Goal: Task Accomplishment & Management: Manage account settings

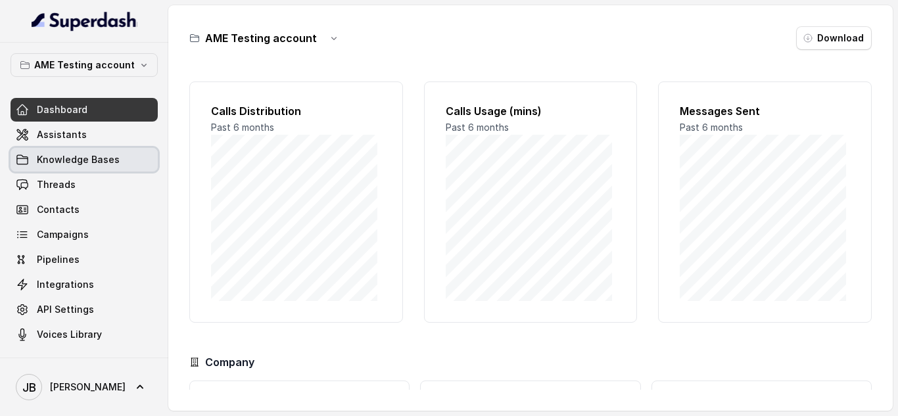
click at [91, 166] on link "Knowledge Bases" at bounding box center [84, 160] width 147 height 24
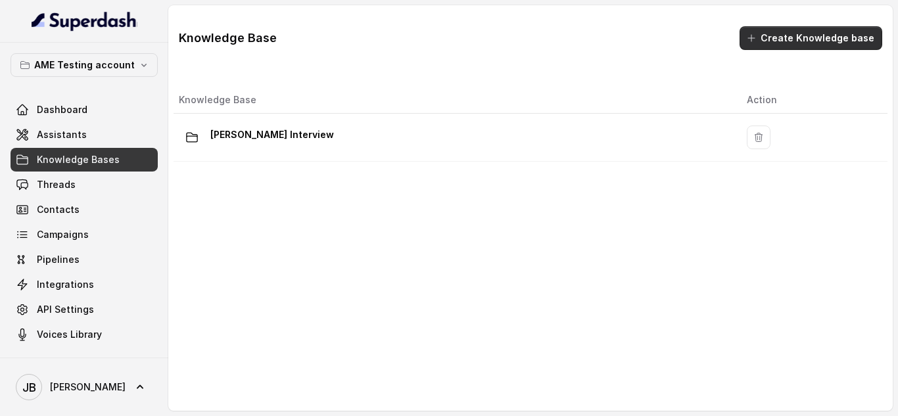
click at [793, 45] on button "Create Knowledge base" at bounding box center [810, 38] width 143 height 24
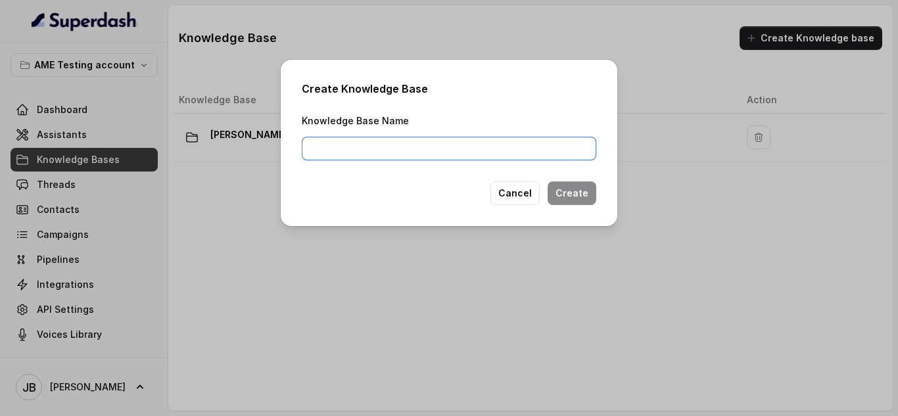
click at [404, 143] on input "Knowledge Base Name" at bounding box center [449, 149] width 294 height 24
type input "New Knowledge Base"
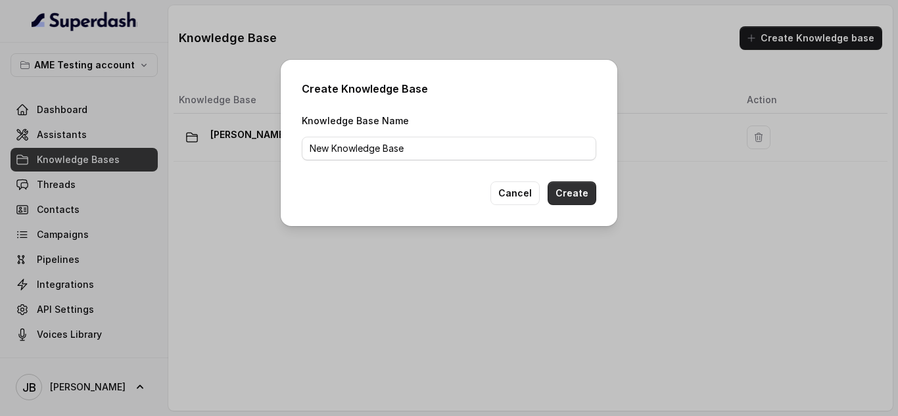
click at [574, 188] on button "Create" at bounding box center [571, 193] width 49 height 24
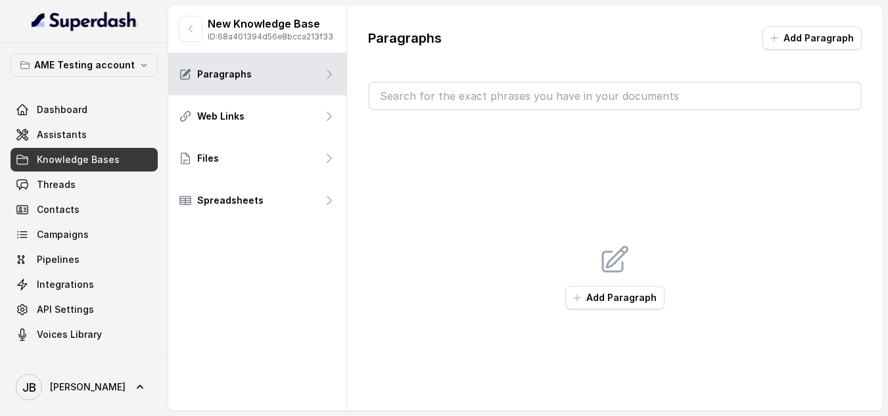
click at [90, 154] on span "Knowledge Bases" at bounding box center [78, 159] width 83 height 13
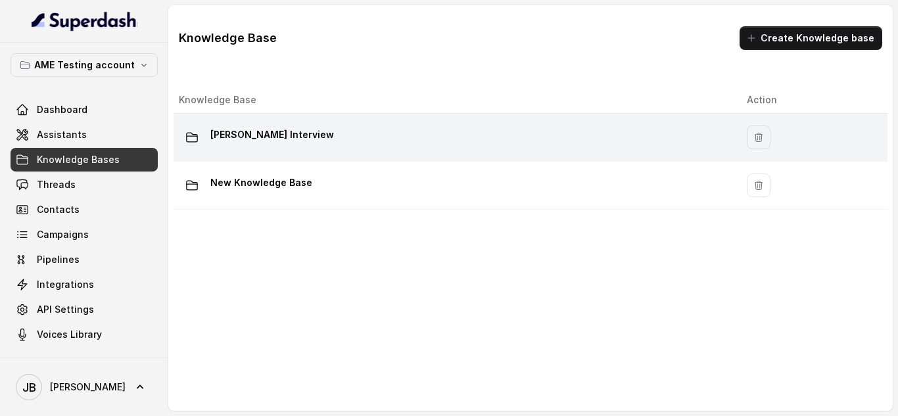
click at [309, 133] on p "[PERSON_NAME] Interview" at bounding box center [272, 134] width 124 height 21
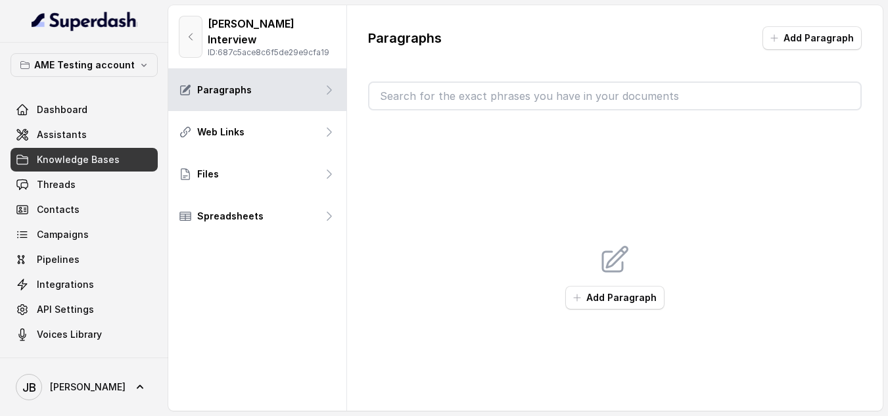
click at [193, 32] on icon "button" at bounding box center [190, 37] width 11 height 11
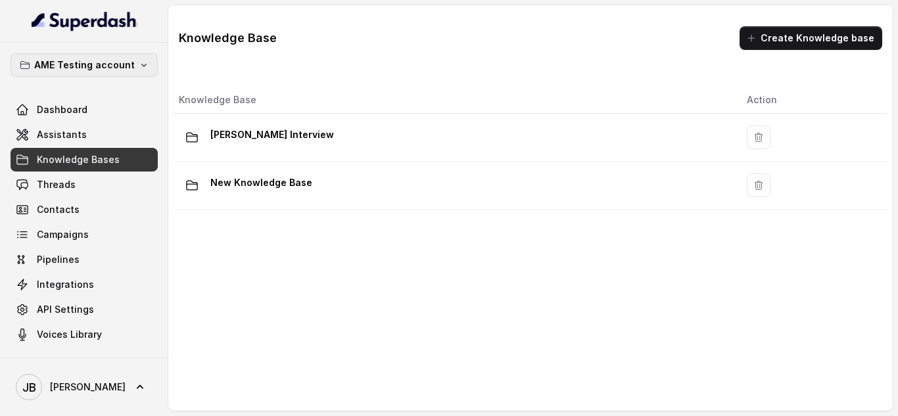
click at [140, 60] on icon "button" at bounding box center [144, 65] width 11 height 11
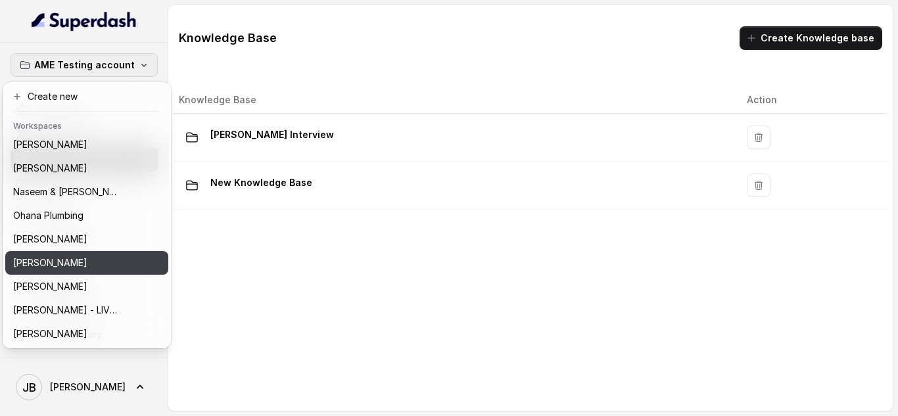
scroll to position [415, 0]
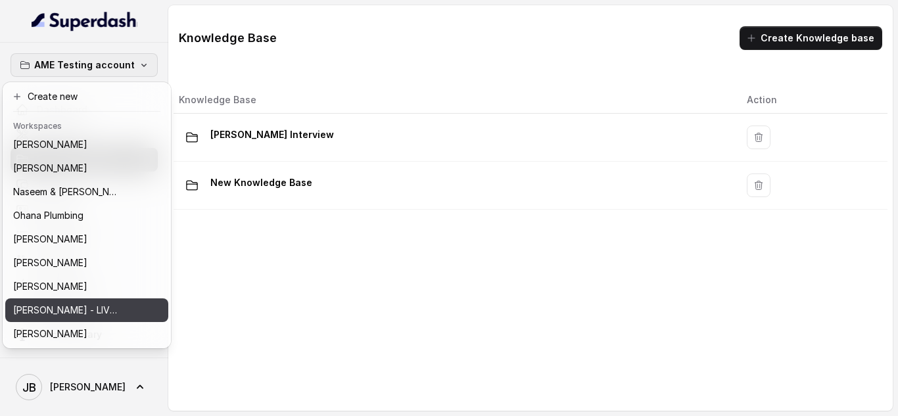
click at [116, 302] on p "[PERSON_NAME] - LIVE - AME Number" at bounding box center [65, 310] width 105 height 16
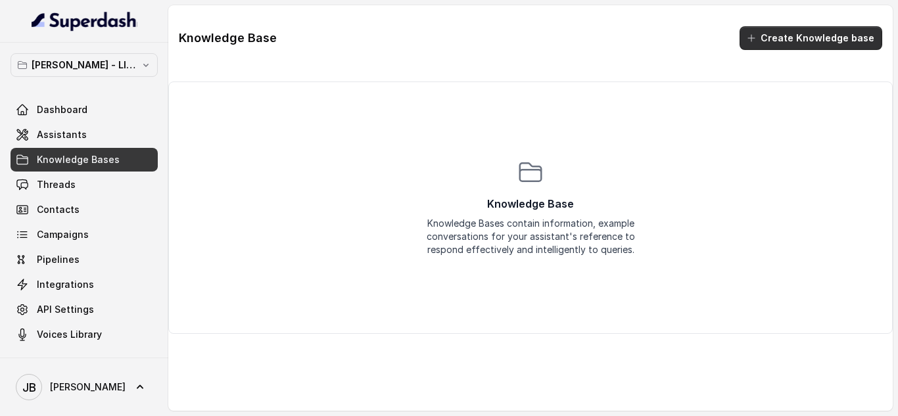
click at [804, 39] on button "Create Knowledge base" at bounding box center [810, 38] width 143 height 24
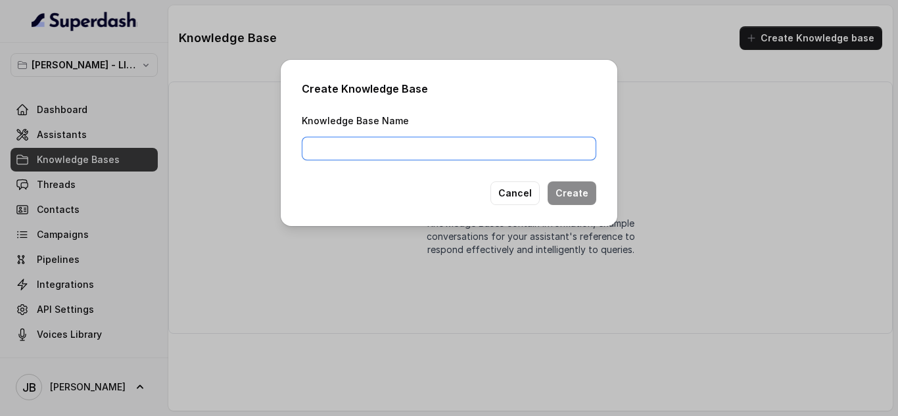
click at [367, 152] on input "Knowledge Base Name" at bounding box center [449, 149] width 294 height 24
type input "Knowledge Base"
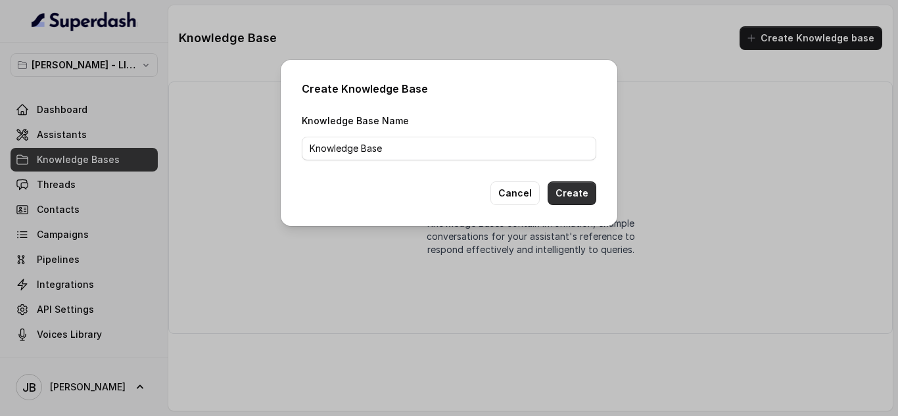
click at [567, 195] on button "Create" at bounding box center [571, 193] width 49 height 24
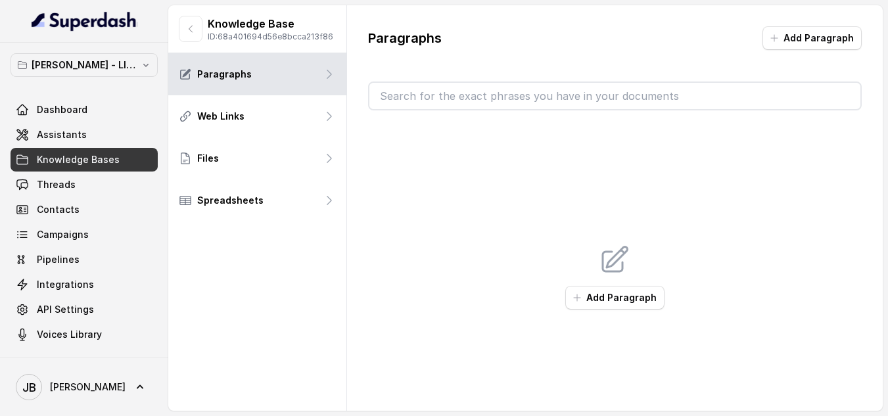
click at [515, 41] on div "Paragraphs Add Paragraph" at bounding box center [615, 43] width 494 height 34
click at [488, 152] on div "Add Paragraph" at bounding box center [615, 276] width 494 height 333
click at [191, 30] on icon "button" at bounding box center [190, 29] width 11 height 11
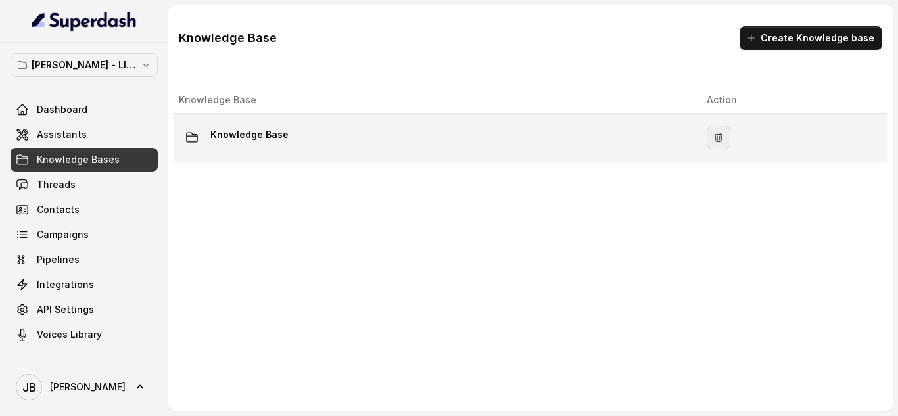
click at [713, 135] on icon "button" at bounding box center [718, 137] width 11 height 11
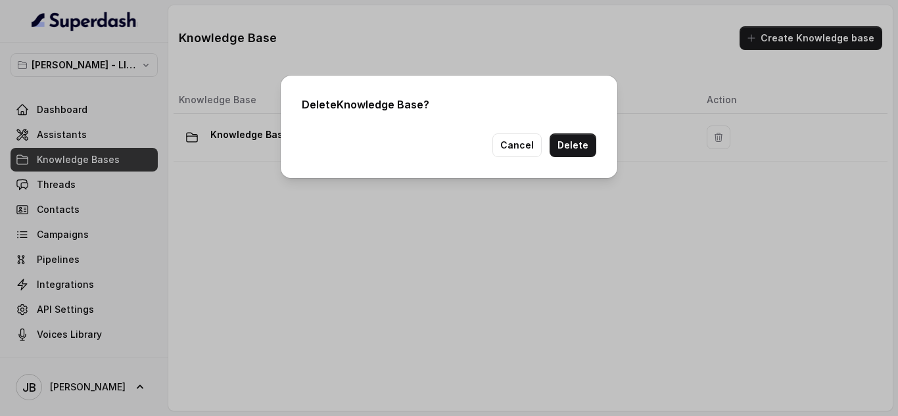
click at [583, 150] on button "Delete" at bounding box center [572, 145] width 47 height 24
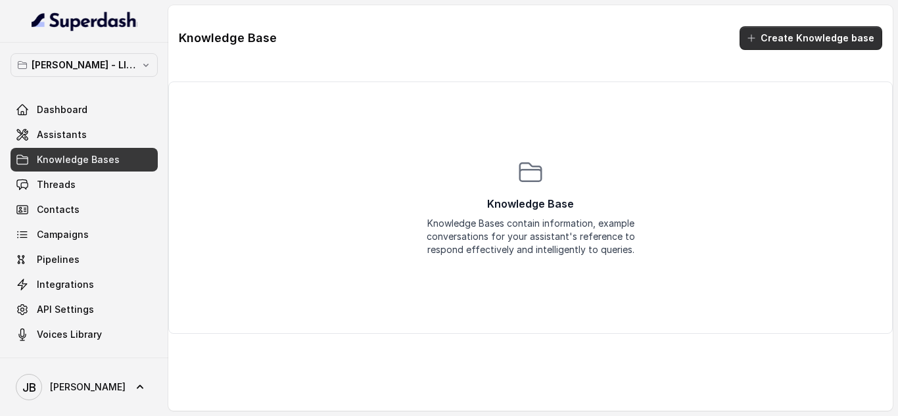
click at [810, 42] on button "Create Knowledge base" at bounding box center [810, 38] width 143 height 24
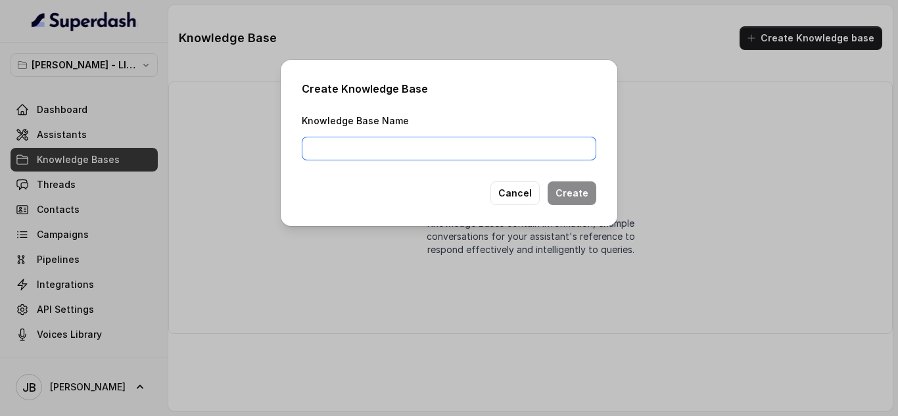
click at [508, 147] on input "Knowledge Base Name" at bounding box center [449, 149] width 294 height 24
paste input "[PERSON_NAME] Interview"
type input "[PERSON_NAME] Interview"
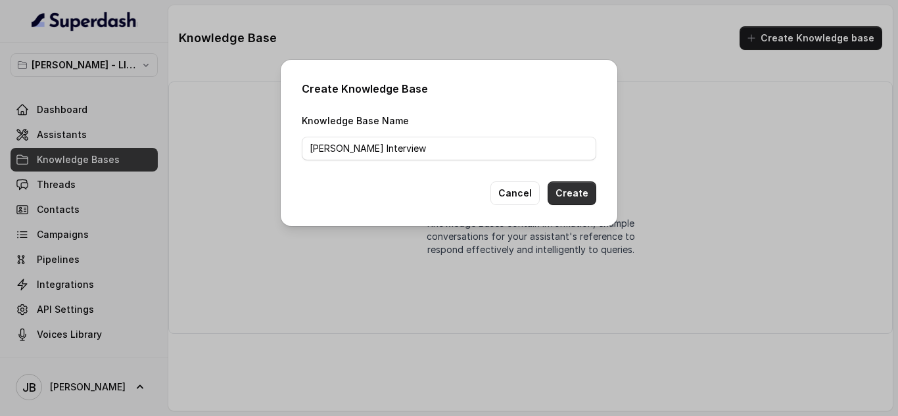
click at [580, 199] on button "Create" at bounding box center [571, 193] width 49 height 24
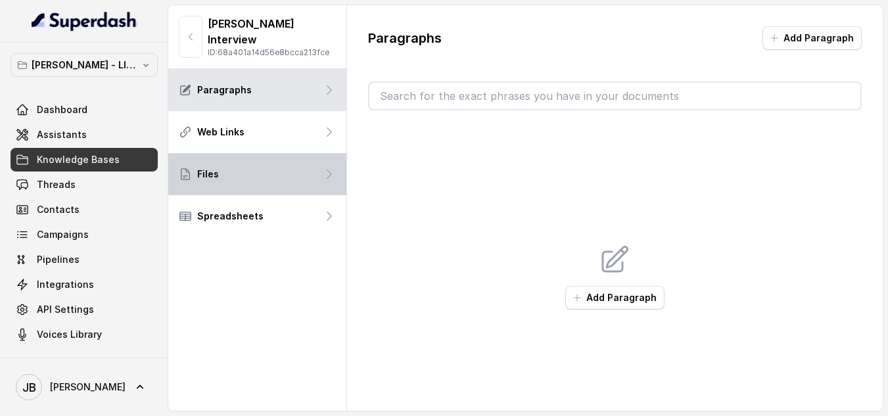
click at [243, 153] on div "Files" at bounding box center [257, 174] width 178 height 42
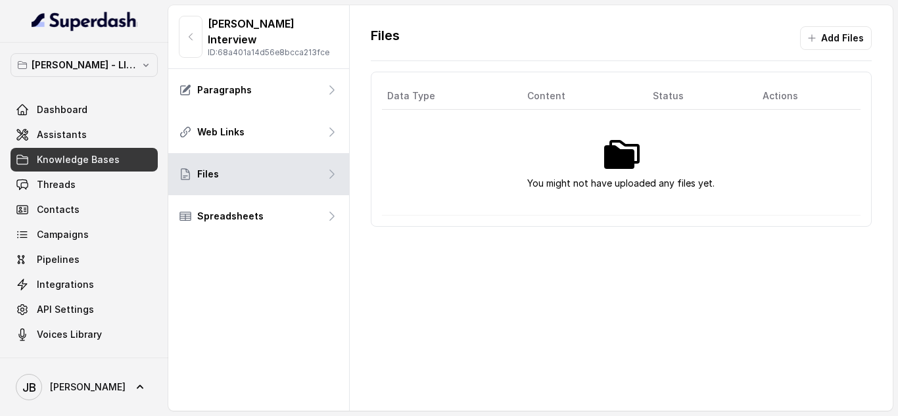
click at [686, 52] on div "Files Add Files" at bounding box center [621, 43] width 501 height 35
click at [354, 41] on div "Files Add Files Data Type Content Status Actions You might not have uploaded an…" at bounding box center [622, 126] width 544 height 243
click at [823, 43] on button "Add Files" at bounding box center [836, 38] width 72 height 24
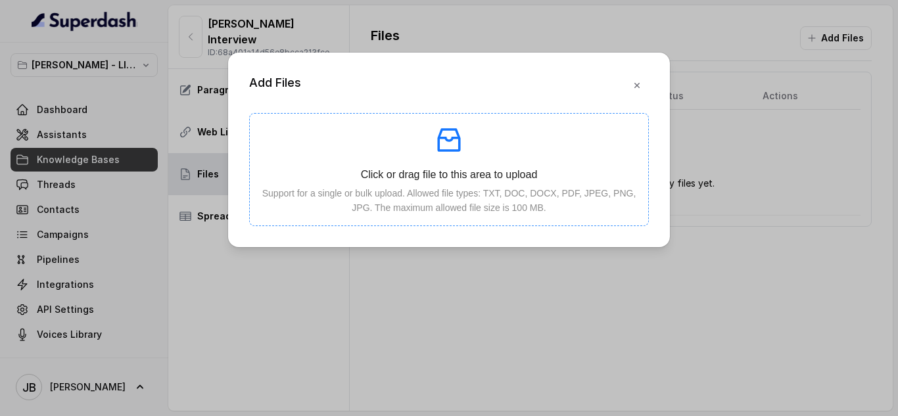
click at [394, 206] on p "Support for a single or bulk upload. Allowed file types: TXT, DOC, DOCX, PDF, J…" at bounding box center [448, 200] width 377 height 29
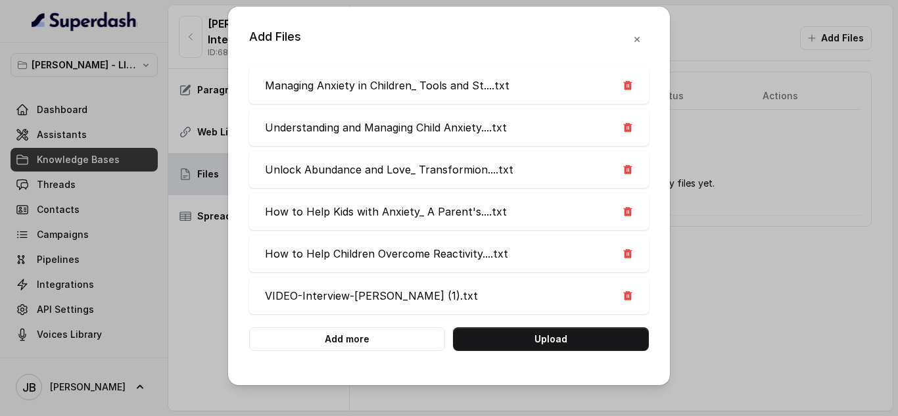
click at [558, 338] on button "Upload" at bounding box center [551, 339] width 196 height 24
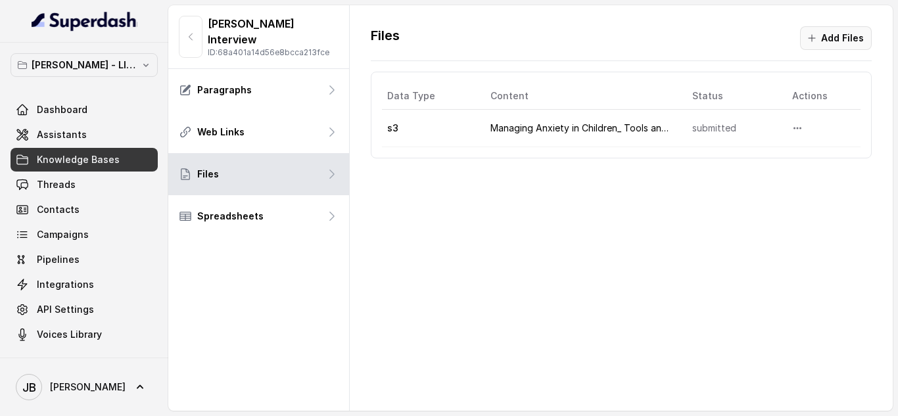
click at [839, 43] on button "Add Files" at bounding box center [836, 38] width 72 height 24
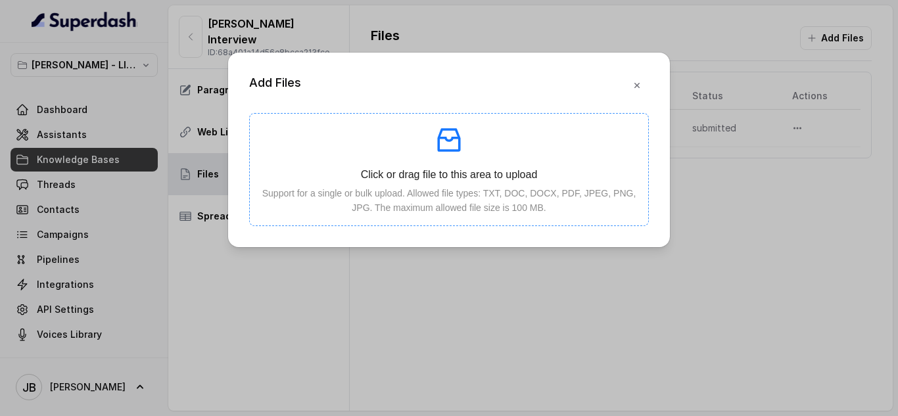
click at [428, 174] on p "Click or drag file to this area to upload" at bounding box center [448, 174] width 377 height 16
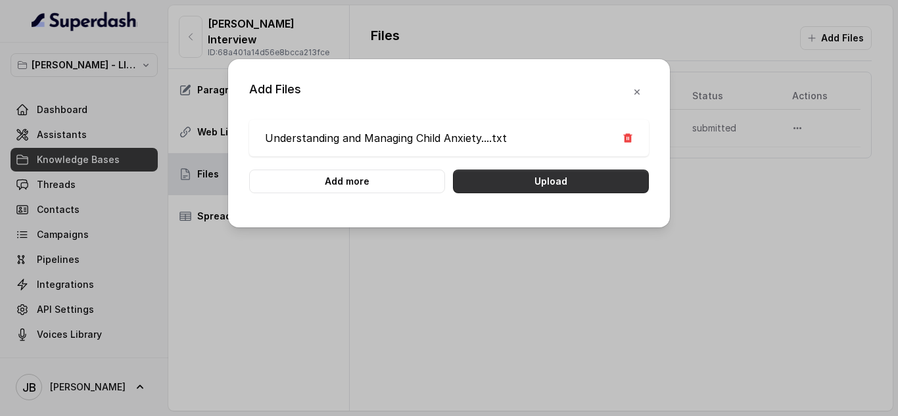
click at [602, 186] on button "Upload" at bounding box center [551, 182] width 196 height 24
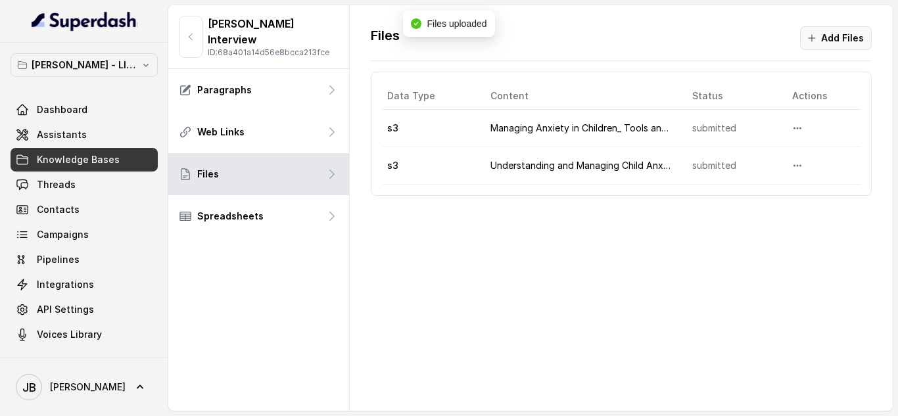
click at [839, 37] on button "Add Files" at bounding box center [836, 38] width 72 height 24
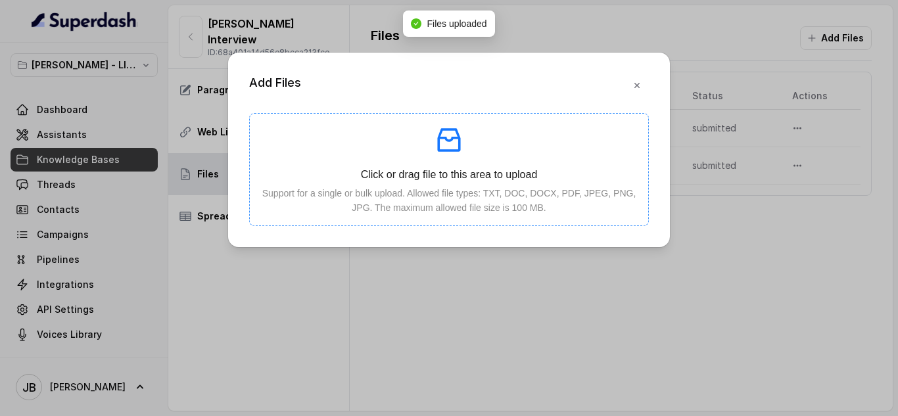
click at [522, 149] on p at bounding box center [448, 140] width 377 height 32
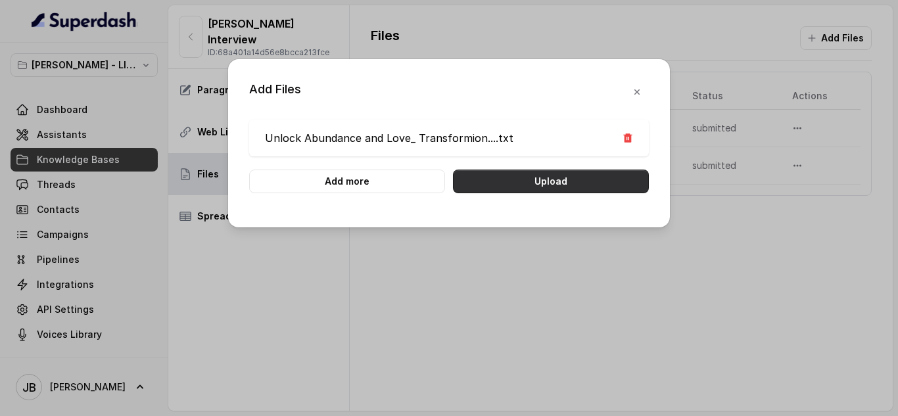
click at [583, 185] on button "Upload" at bounding box center [551, 182] width 196 height 24
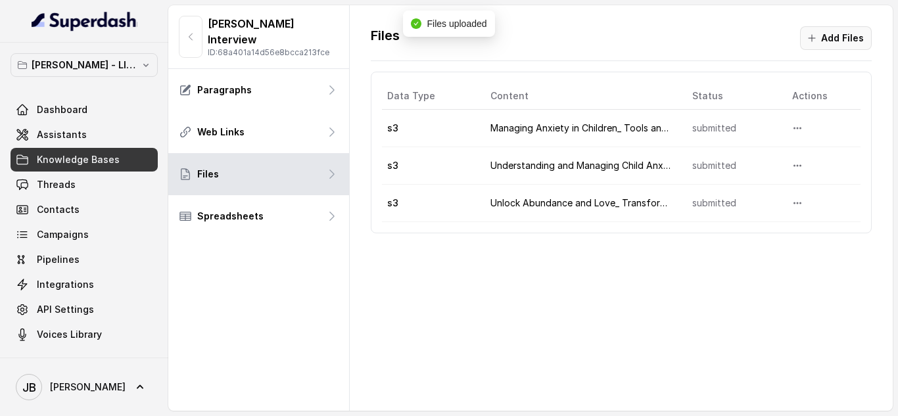
click at [836, 43] on button "Add Files" at bounding box center [836, 38] width 72 height 24
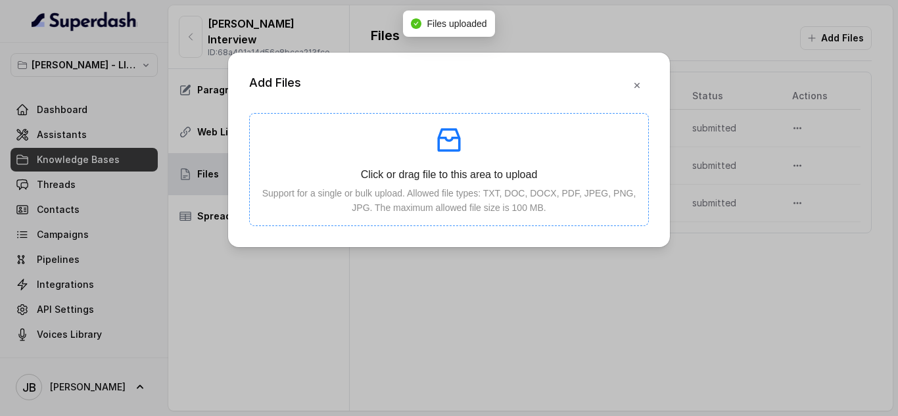
click at [455, 198] on p "Support for a single or bulk upload. Allowed file types: TXT, DOC, DOCX, PDF, J…" at bounding box center [448, 200] width 377 height 29
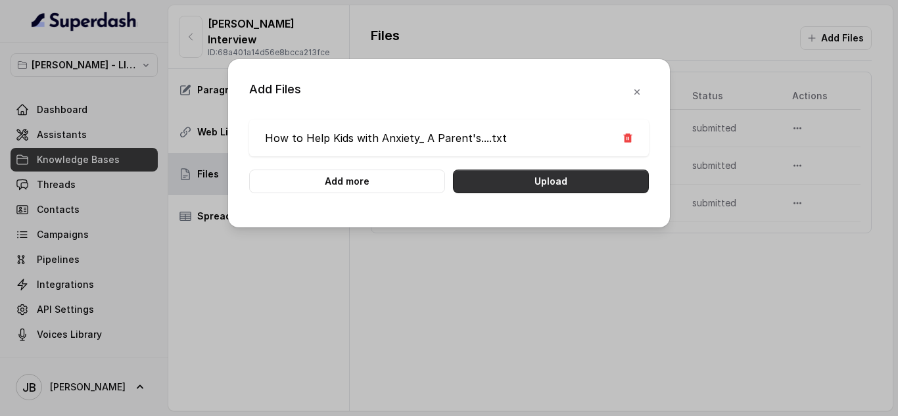
click at [576, 178] on button "Upload" at bounding box center [551, 182] width 196 height 24
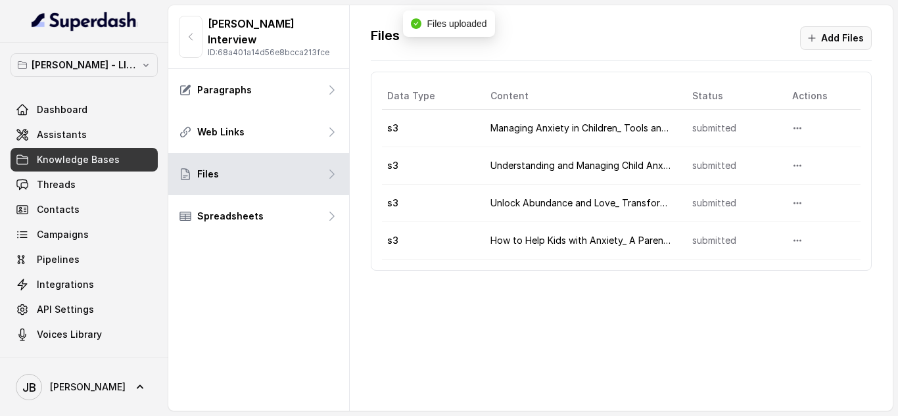
click at [850, 34] on button "Add Files" at bounding box center [836, 38] width 72 height 24
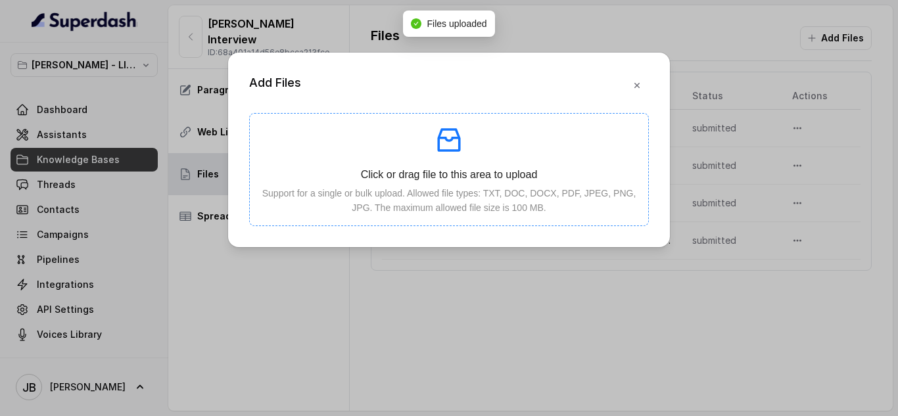
click at [425, 154] on p at bounding box center [448, 140] width 377 height 32
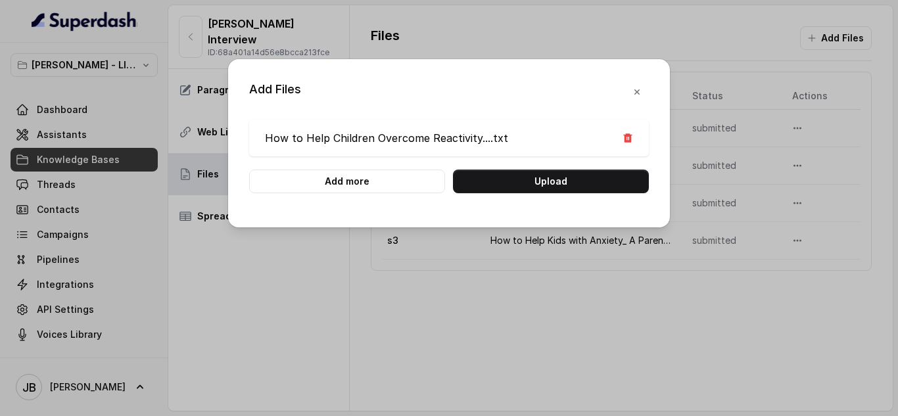
click at [603, 166] on div "How to Help Children Overcome Reactivity....txt Add more Upload" at bounding box center [449, 157] width 400 height 74
click at [602, 173] on button "Upload" at bounding box center [551, 182] width 196 height 24
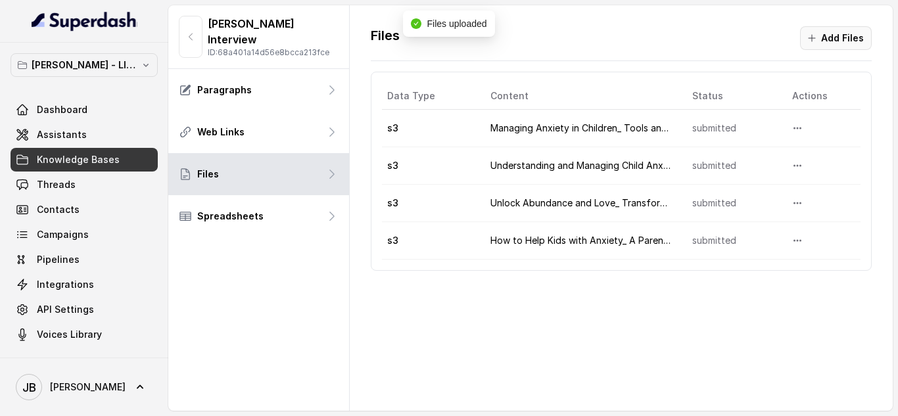
click at [849, 39] on button "Add Files" at bounding box center [836, 38] width 72 height 24
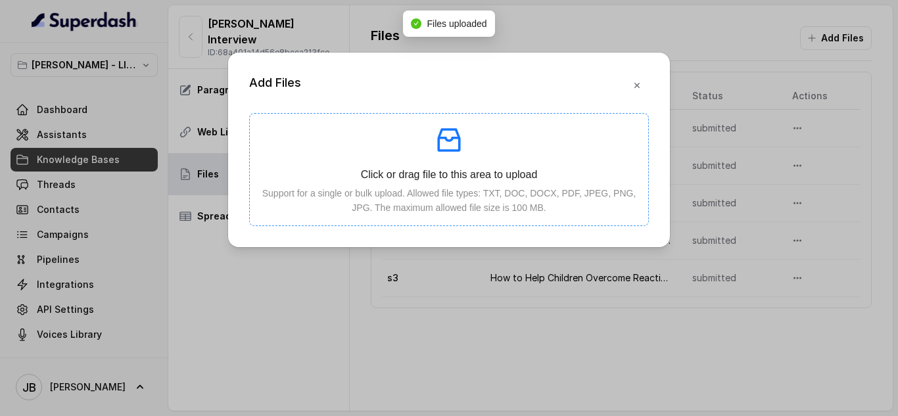
click at [513, 146] on p at bounding box center [448, 140] width 377 height 32
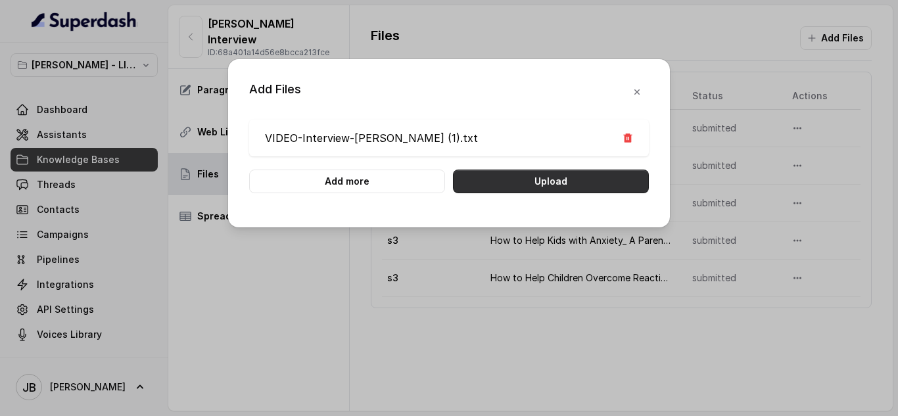
click at [577, 185] on button "Upload" at bounding box center [551, 182] width 196 height 24
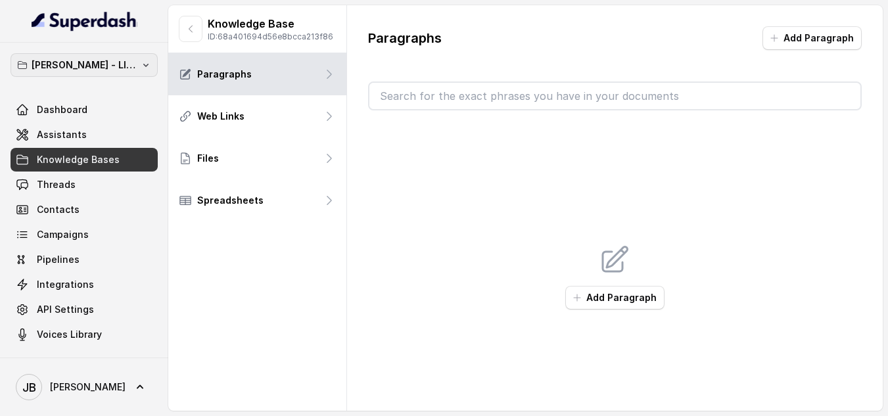
click at [126, 68] on p "[PERSON_NAME] - LIVE - AME Number" at bounding box center [84, 65] width 105 height 16
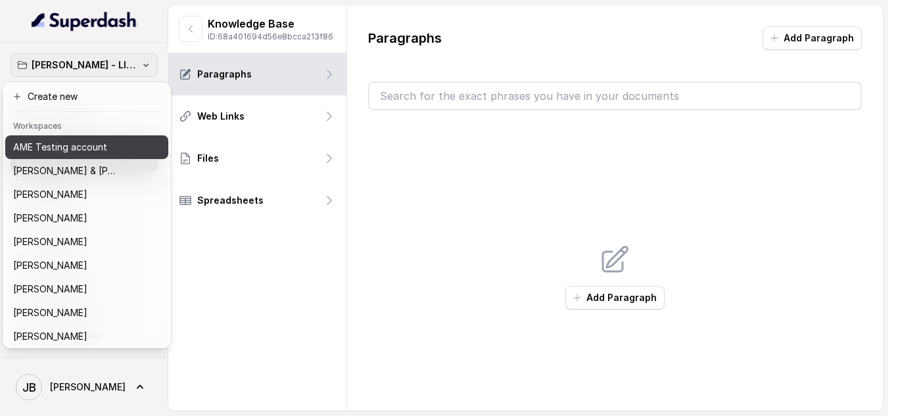
click at [113, 146] on div "AME Testing account" at bounding box center [76, 147] width 126 height 16
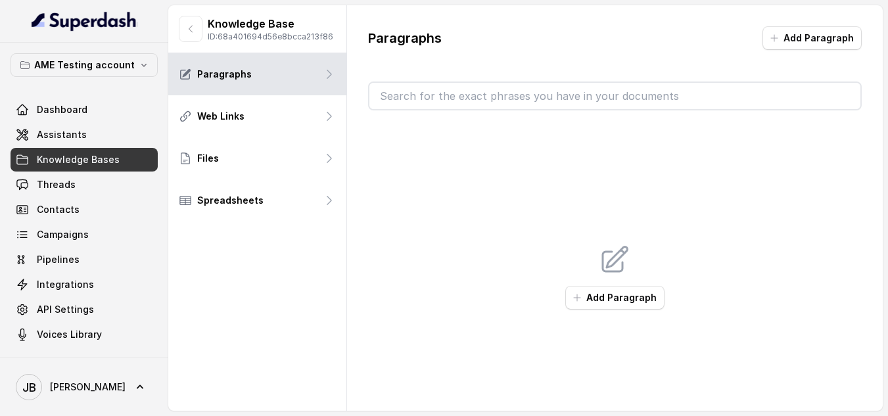
click at [99, 158] on span "Knowledge Bases" at bounding box center [78, 159] width 83 height 13
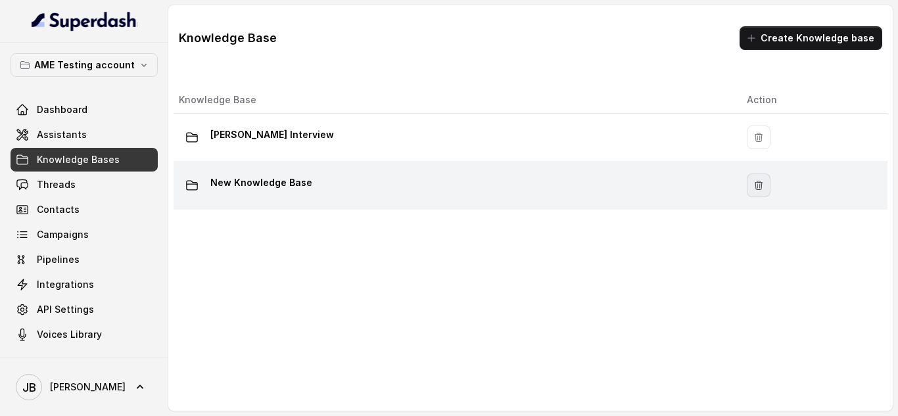
click at [755, 185] on icon "button" at bounding box center [758, 185] width 7 height 9
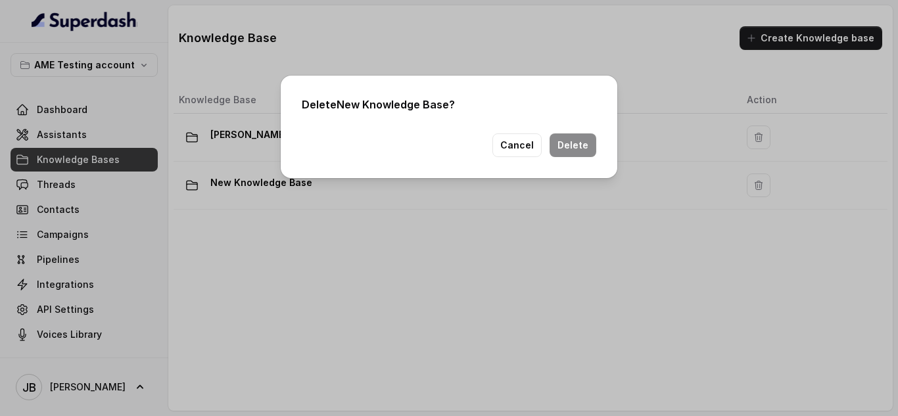
click at [563, 133] on button "Delete" at bounding box center [572, 145] width 47 height 24
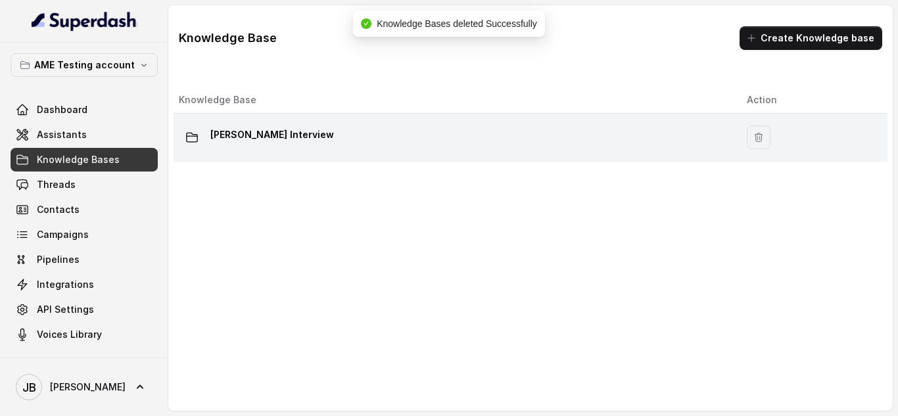
click at [291, 135] on p "[PERSON_NAME] Interview" at bounding box center [272, 134] width 124 height 21
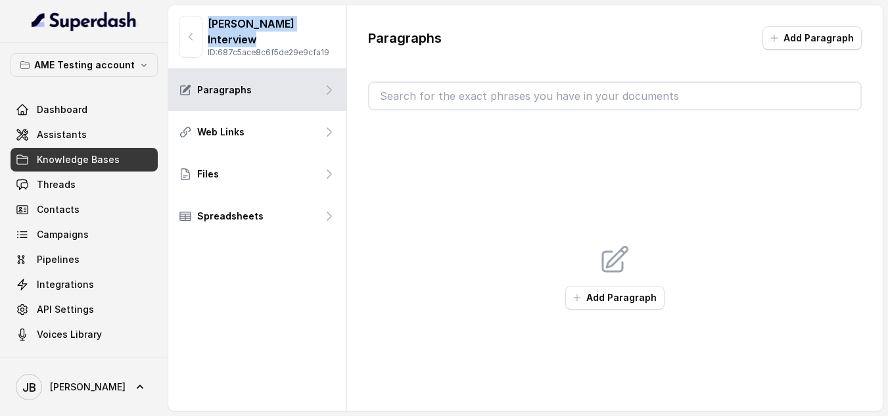
drag, startPoint x: 339, startPoint y: 23, endPoint x: 203, endPoint y: 20, distance: 136.1
click at [203, 20] on div "Sue Stevenson Interview ID: 687c5ace8c6f5de29e9cfa19" at bounding box center [257, 37] width 178 height 64
copy p "[PERSON_NAME] Interview"
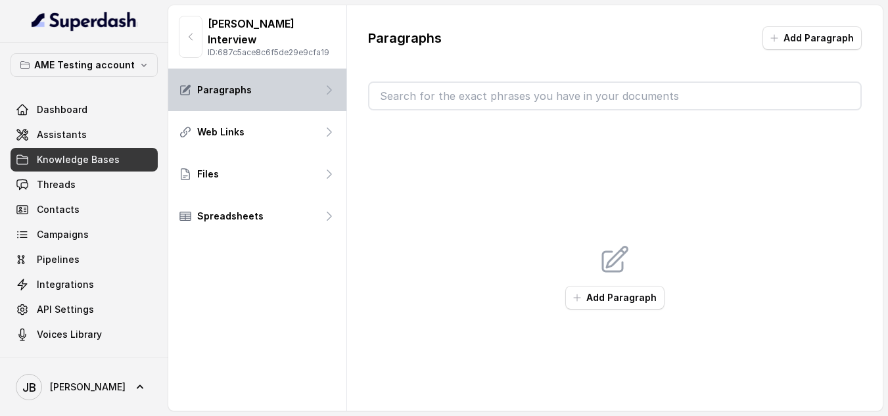
click at [251, 75] on div "Paragraphs" at bounding box center [257, 90] width 178 height 42
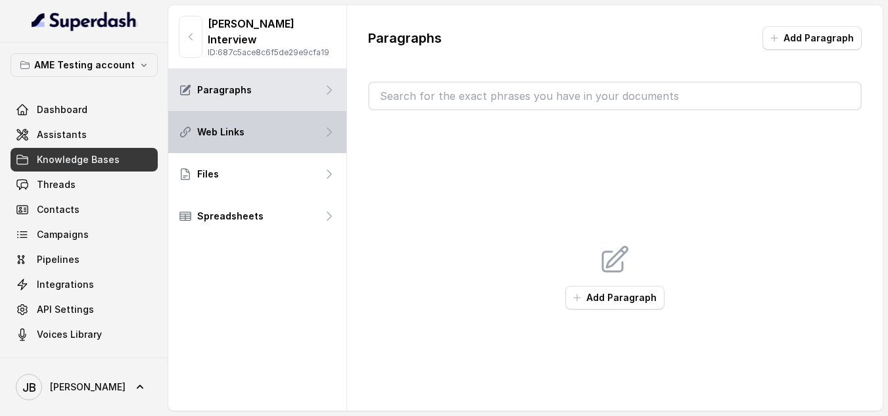
click at [246, 111] on div "Web Links" at bounding box center [257, 132] width 178 height 42
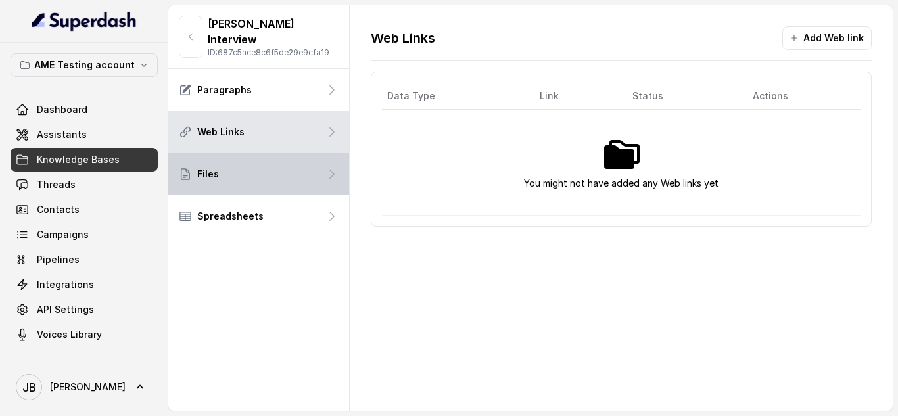
click at [226, 168] on div "Files" at bounding box center [258, 174] width 181 height 42
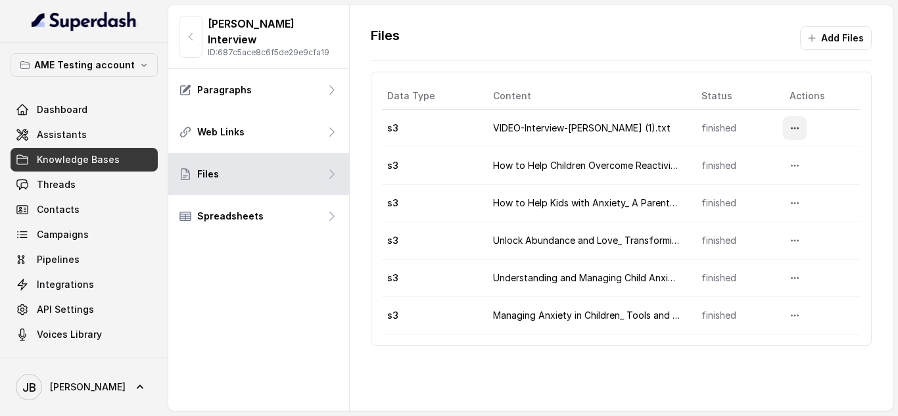
click at [789, 128] on icon "More options" at bounding box center [794, 128] width 11 height 11
click at [756, 183] on button "Download" at bounding box center [760, 184] width 81 height 24
drag, startPoint x: 668, startPoint y: 127, endPoint x: 476, endPoint y: 128, distance: 191.9
click at [476, 128] on tr "s3 VIDEO-Interview-SueStevenson (1).txt finished" at bounding box center [621, 128] width 479 height 37
copy tr "VIDEO-Interview-[PERSON_NAME] (1).txt"
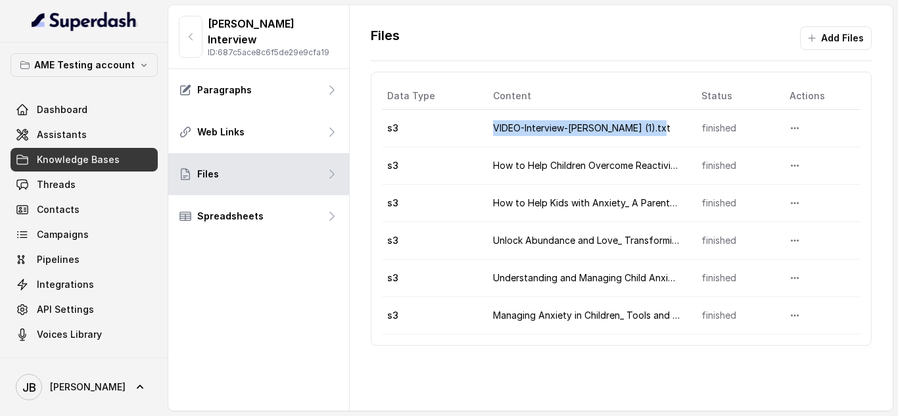
click at [637, 135] on td "VIDEO-Interview-[PERSON_NAME] (1).txt" at bounding box center [586, 128] width 208 height 37
drag, startPoint x: 658, startPoint y: 128, endPoint x: 472, endPoint y: 129, distance: 186.0
click at [472, 129] on tr "s3 VIDEO-Interview-SueStevenson (1).txt finished" at bounding box center [621, 128] width 479 height 37
copy tr "VIDEO-Interview-[PERSON_NAME] (1).txt"
click at [675, 166] on td "How to Help Children Overcome Reactivity and Manage Emotions_otter_ai.txt" at bounding box center [586, 165] width 208 height 37
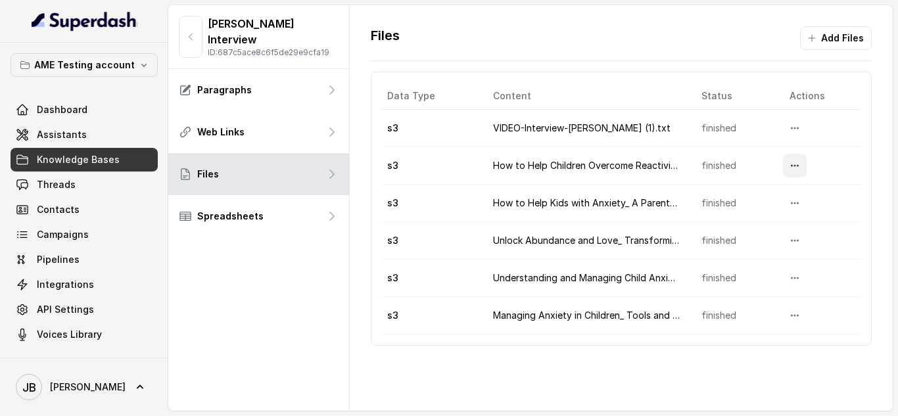
click at [793, 164] on icon "More options" at bounding box center [794, 165] width 11 height 11
click at [760, 216] on button "Download" at bounding box center [760, 221] width 81 height 24
drag, startPoint x: 482, startPoint y: 164, endPoint x: 670, endPoint y: 161, distance: 188.7
click at [670, 161] on td "How to Help Children Overcome Reactivity and Manage Emotions_otter_ai.txt" at bounding box center [586, 165] width 208 height 37
copy td "How to Help Children Overcome Reactivity"
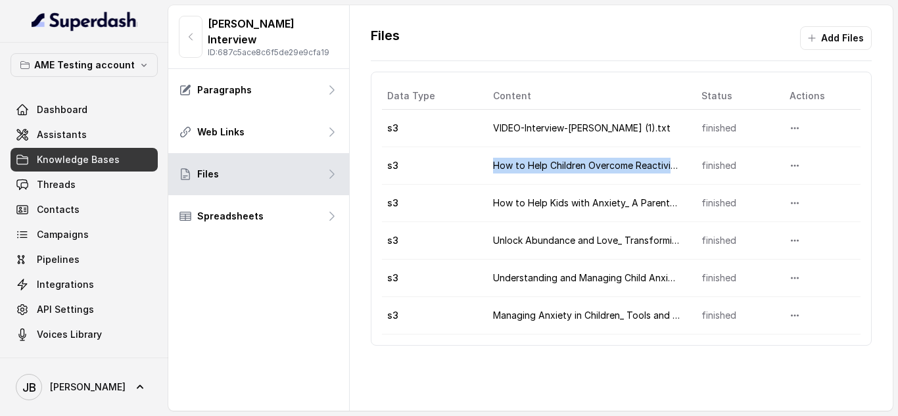
drag, startPoint x: 683, startPoint y: 162, endPoint x: 476, endPoint y: 156, distance: 207.1
click at [476, 156] on tr "s3 How to Help Children Overcome Reactivity and Manage Emotions_otter_ai.txt fi…" at bounding box center [621, 165] width 479 height 37
copy tr "How to Help Children Overcome Reactivity a"
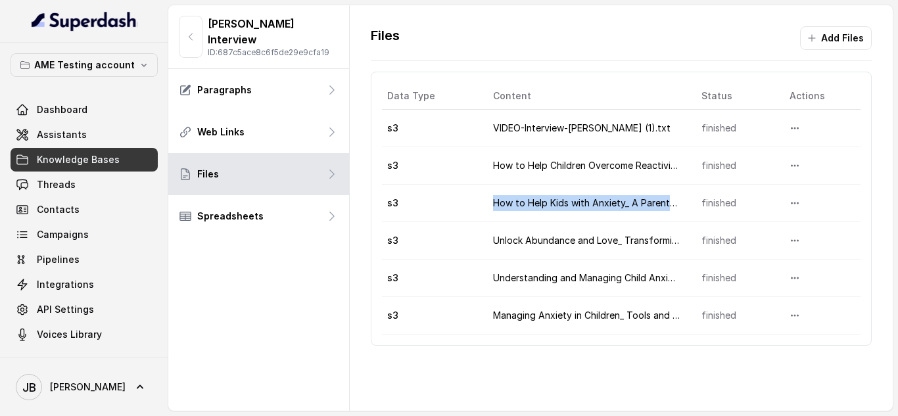
drag, startPoint x: 469, startPoint y: 210, endPoint x: 667, endPoint y: 211, distance: 198.5
click at [667, 211] on tr "s3 How to Help Kids with Anxiety_ A Parent's Guide to Breaking Generational Pat…" at bounding box center [621, 203] width 479 height 37
click at [801, 205] on div at bounding box center [822, 203] width 79 height 24
click at [792, 206] on icon "More options" at bounding box center [794, 203] width 11 height 11
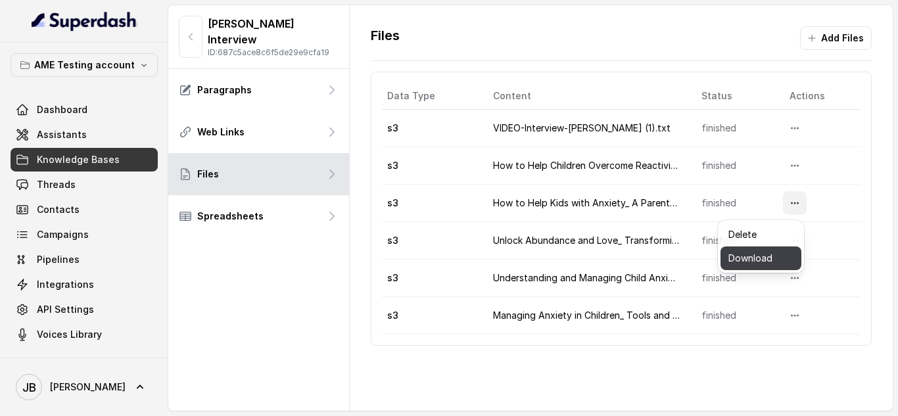
click at [771, 254] on button "Download" at bounding box center [760, 258] width 81 height 24
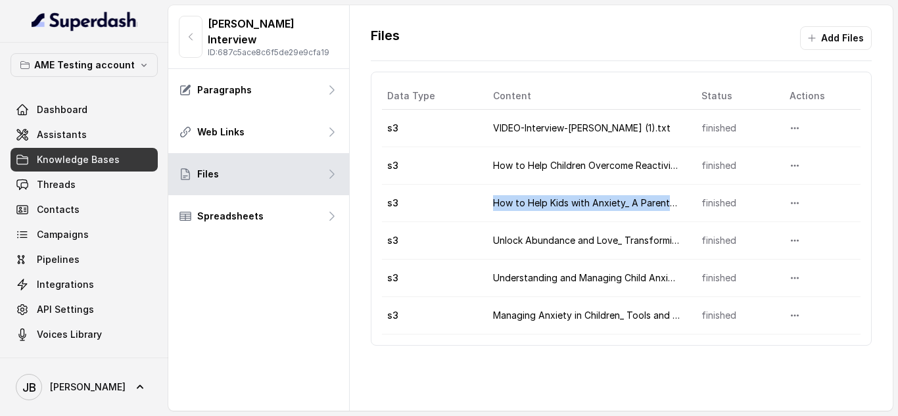
drag, startPoint x: 484, startPoint y: 208, endPoint x: 674, endPoint y: 199, distance: 190.1
click at [674, 199] on td "How to Help Kids with Anxiety_ A Parent's Guide to Breaking Generational Patter…" at bounding box center [586, 203] width 208 height 37
copy td "How to Help Kids with Anxiety_ A Parent's"
drag, startPoint x: 480, startPoint y: 237, endPoint x: 490, endPoint y: 235, distance: 9.9
click at [490, 235] on td "Unlock Abundance and Love_ Transforming Fear into Expansion_otter_ai.txt" at bounding box center [586, 240] width 208 height 37
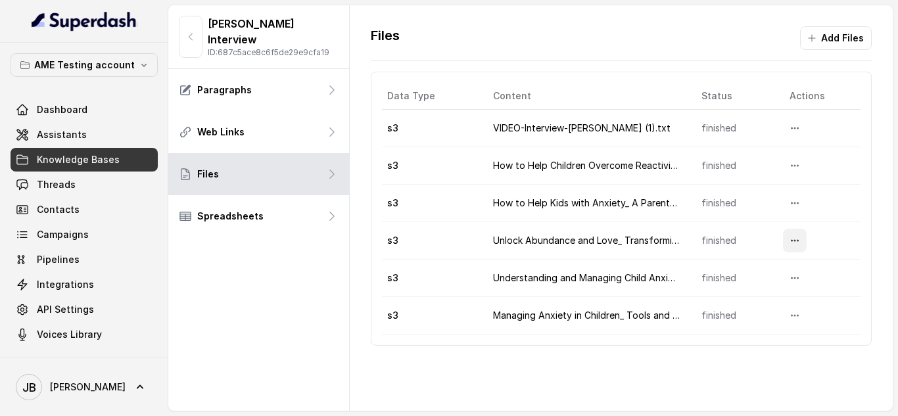
click at [790, 239] on icon "More options" at bounding box center [794, 240] width 11 height 11
click at [770, 291] on button "Download" at bounding box center [760, 296] width 81 height 24
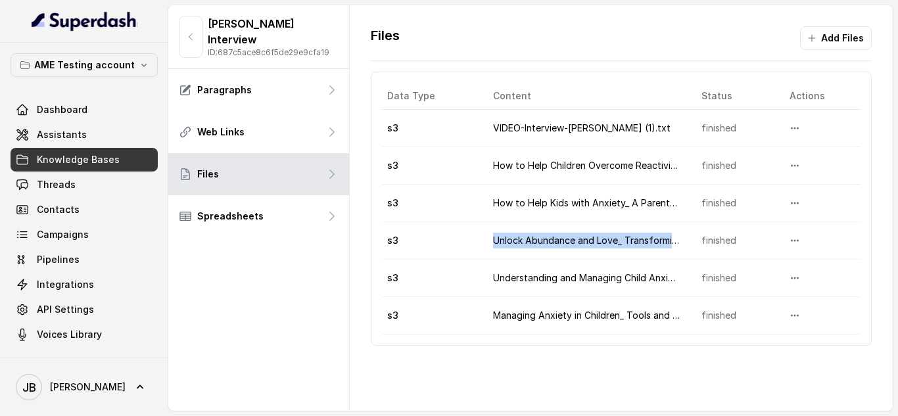
drag, startPoint x: 485, startPoint y: 243, endPoint x: 666, endPoint y: 241, distance: 181.4
click at [666, 241] on td "Unlock Abundance and Love_ Transforming Fear into Expansion_otter_ai.txt" at bounding box center [586, 240] width 208 height 37
copy td "Unlock Abundance and Love_ Transformi"
drag, startPoint x: 612, startPoint y: 290, endPoint x: 640, endPoint y: 291, distance: 28.3
click at [612, 290] on td "Understanding and Managing Child Anxiety_ A Guide for Parents_otter_ai.txt" at bounding box center [586, 278] width 208 height 37
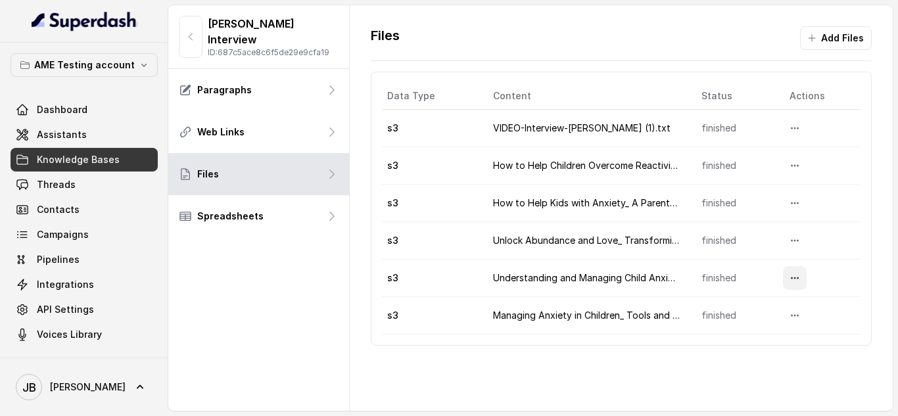
click at [799, 281] on button "More options" at bounding box center [795, 278] width 24 height 24
click at [749, 332] on button "Download" at bounding box center [760, 333] width 81 height 24
drag, startPoint x: 482, startPoint y: 246, endPoint x: 664, endPoint y: 244, distance: 182.1
click at [664, 244] on td "Unlock Abundance and Love_ Transforming Fear into Expansion_otter_ai.txt" at bounding box center [586, 240] width 208 height 37
drag, startPoint x: 533, startPoint y: 280, endPoint x: 670, endPoint y: 276, distance: 137.4
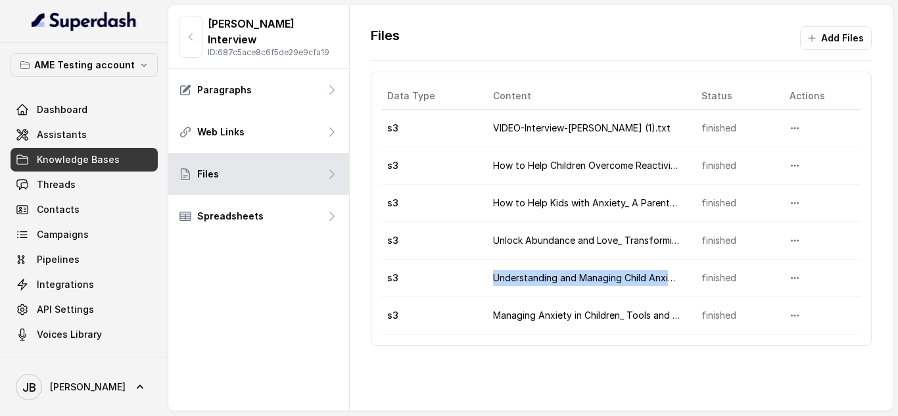
click at [670, 276] on td "Understanding and Managing Child Anxiety_ A Guide for Parents_otter_ai.txt" at bounding box center [586, 278] width 208 height 37
copy td "Understanding and Managing Child Anxiet"
click at [789, 313] on icon "More options" at bounding box center [794, 315] width 11 height 11
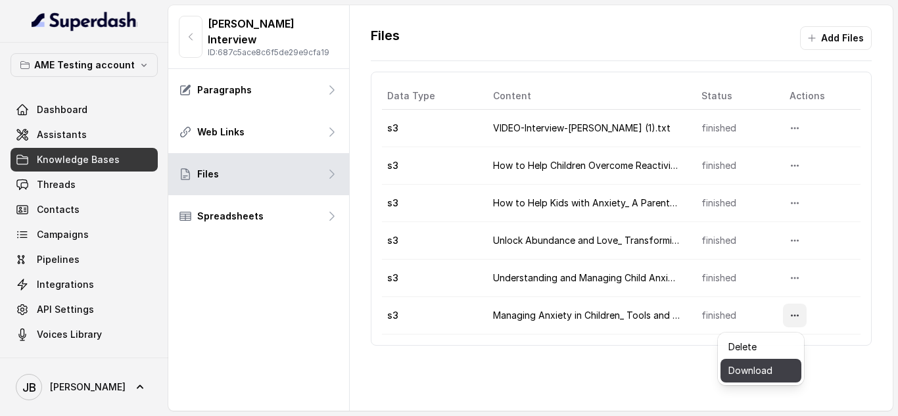
click at [764, 369] on button "Download" at bounding box center [760, 371] width 81 height 24
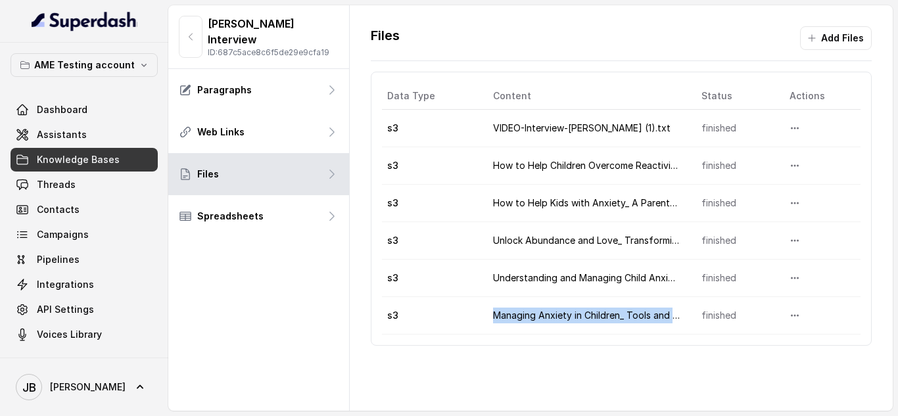
drag, startPoint x: 468, startPoint y: 309, endPoint x: 674, endPoint y: 316, distance: 206.5
click at [674, 316] on tr "s3 Managing Anxiety in Children_ Tools and Strategies for Parents_otter_ai.txt …" at bounding box center [621, 315] width 479 height 37
copy tr "Managing Anxiety in Children_ Tools and St"
drag, startPoint x: 645, startPoint y: 352, endPoint x: 557, endPoint y: 387, distance: 95.6
click at [645, 352] on div "Files Add Files Data Type Content Status Actions s3 VIDEO-Interview-SueStevenso…" at bounding box center [622, 182] width 544 height 354
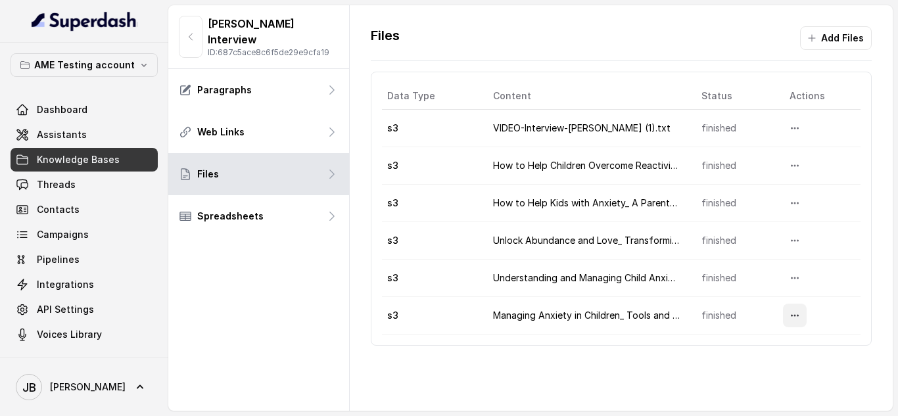
click at [789, 315] on icon "More options" at bounding box center [794, 315] width 11 height 11
click at [747, 372] on button "Download" at bounding box center [760, 371] width 81 height 24
click at [795, 316] on button "More options" at bounding box center [795, 316] width 24 height 24
click at [757, 367] on button "Download" at bounding box center [760, 371] width 81 height 24
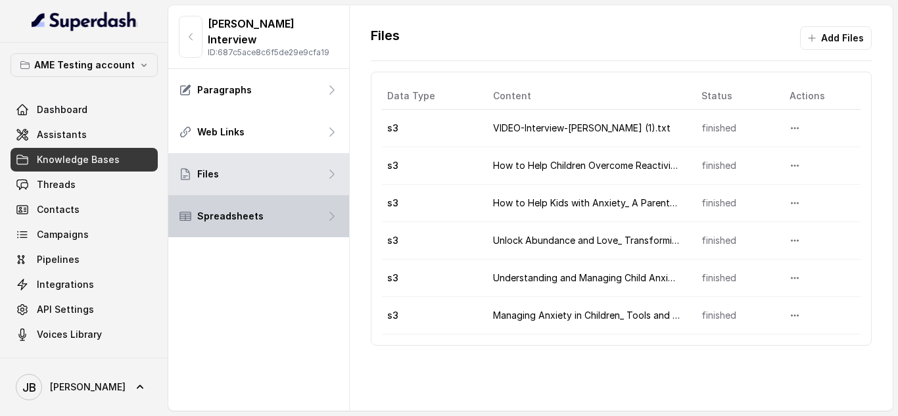
click at [262, 205] on div "Spreadsheets" at bounding box center [258, 216] width 181 height 42
